Goal: Task Accomplishment & Management: Manage account settings

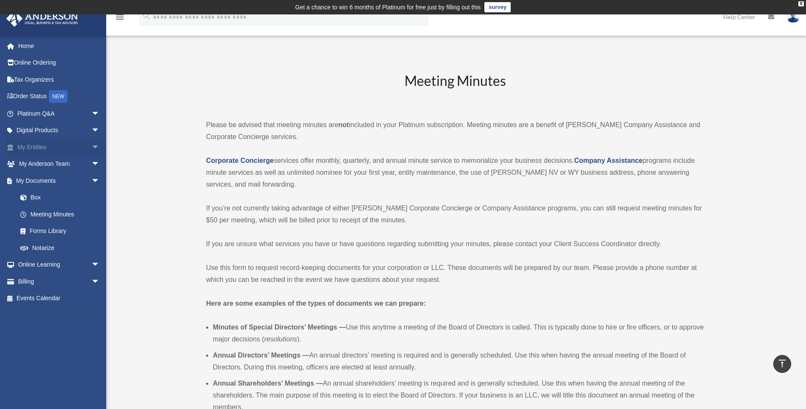
scroll to position [1275, 0]
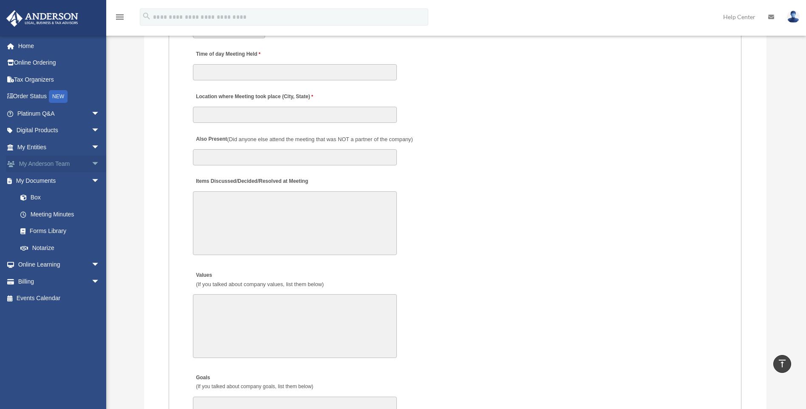
click at [34, 167] on link "My Anderson Team arrow_drop_down" at bounding box center [59, 164] width 107 height 17
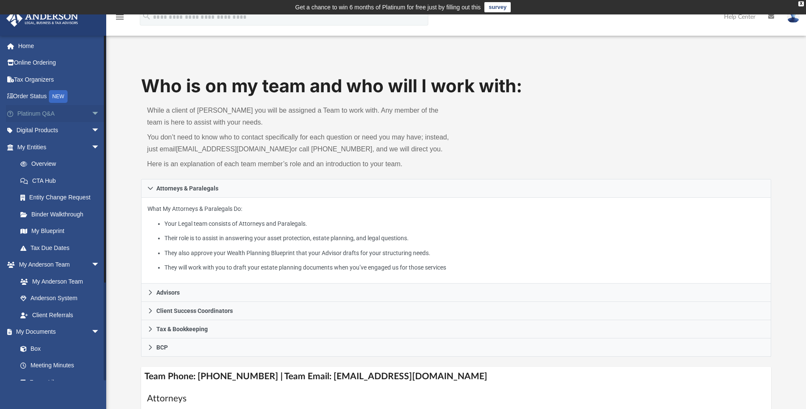
click at [91, 113] on span "arrow_drop_down" at bounding box center [99, 113] width 17 height 17
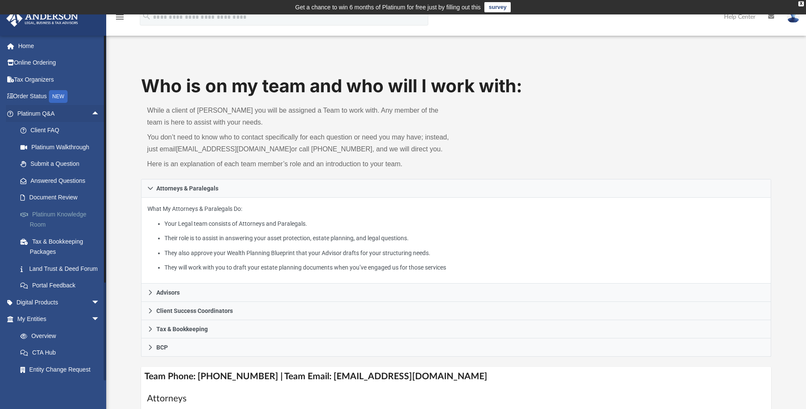
click at [54, 219] on link "Platinum Knowledge Room" at bounding box center [62, 219] width 101 height 27
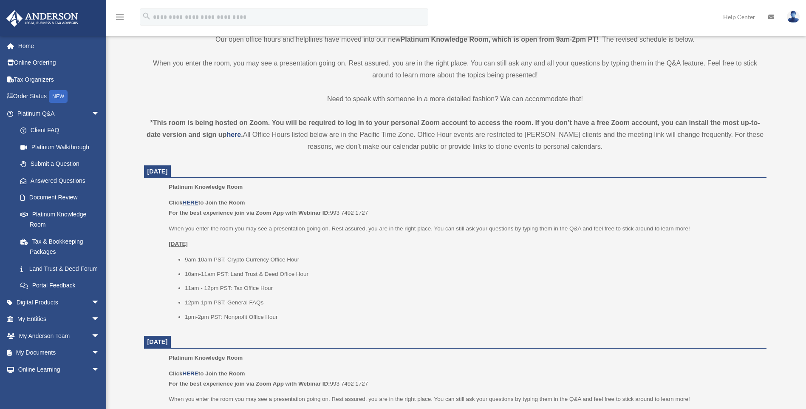
scroll to position [298, 0]
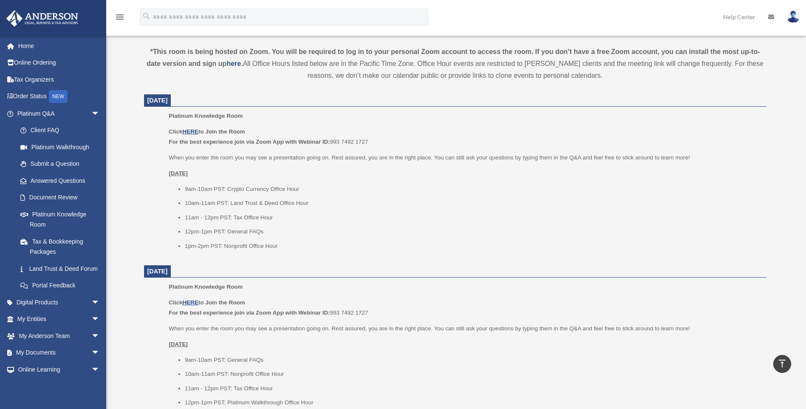
click at [798, 9] on link at bounding box center [794, 16] width 26 height 37
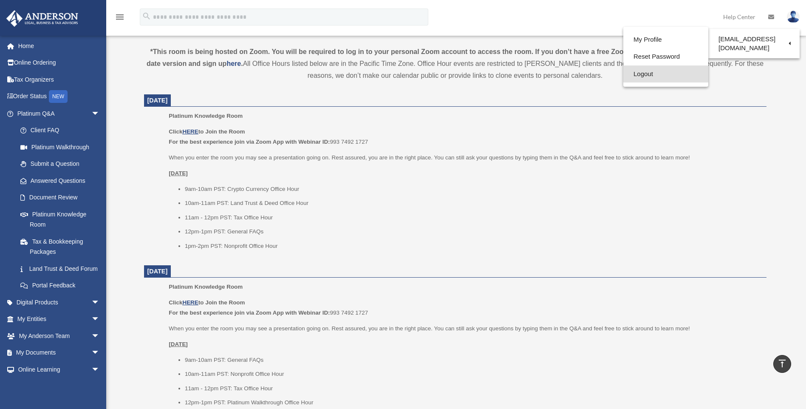
click at [624, 73] on link "Logout" at bounding box center [666, 73] width 85 height 17
